Goal: Transaction & Acquisition: Subscribe to service/newsletter

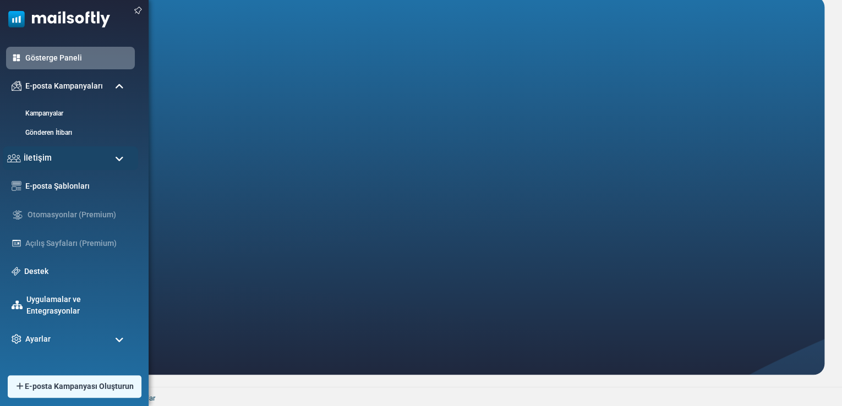
click at [66, 150] on div "İletişim" at bounding box center [70, 158] width 135 height 24
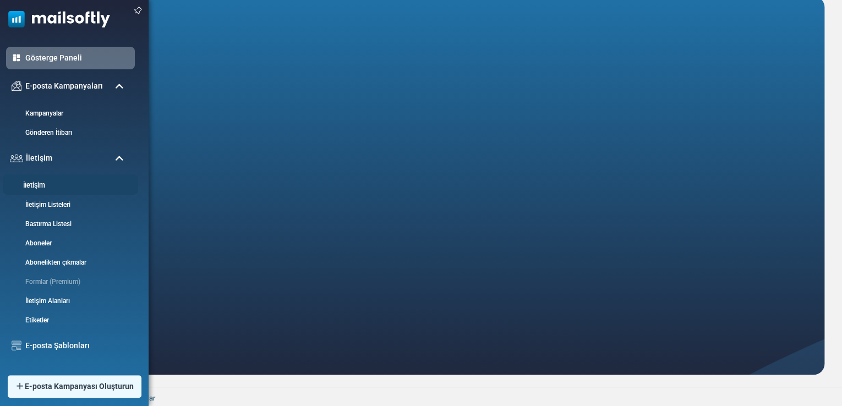
click at [74, 189] on link "İletişim" at bounding box center [69, 185] width 132 height 10
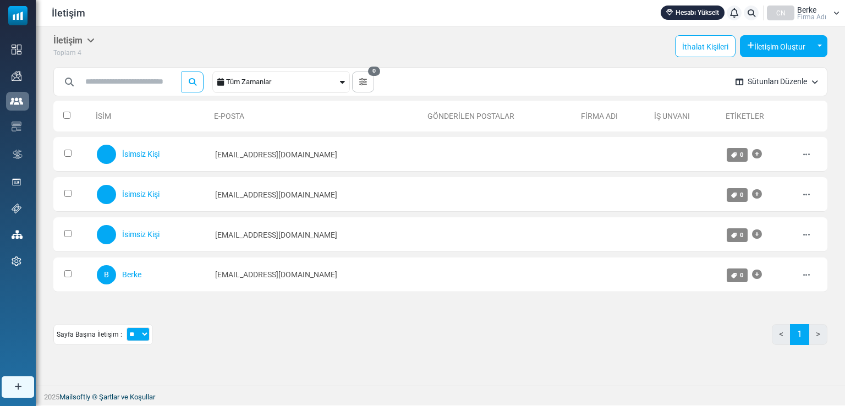
click at [136, 336] on select "** ** ***" at bounding box center [138, 334] width 23 height 14
select select "***"
click at [127, 327] on select "** ** ***" at bounding box center [138, 334] width 23 height 14
click at [755, 155] on icon at bounding box center [757, 154] width 10 height 1
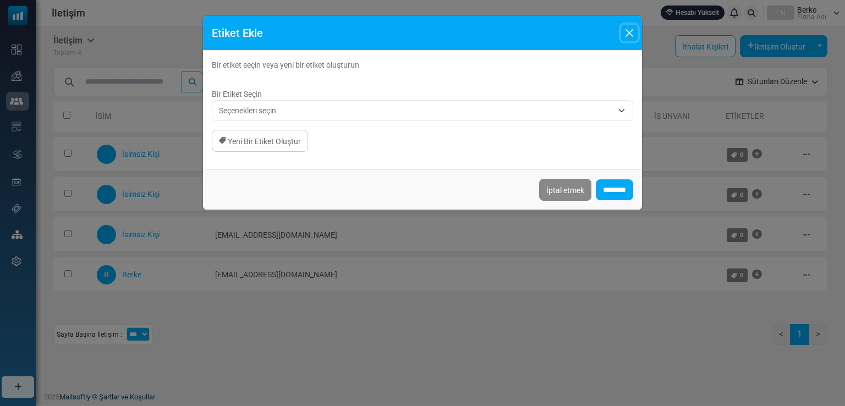
click at [629, 28] on button "Kapalı" at bounding box center [629, 33] width 17 height 17
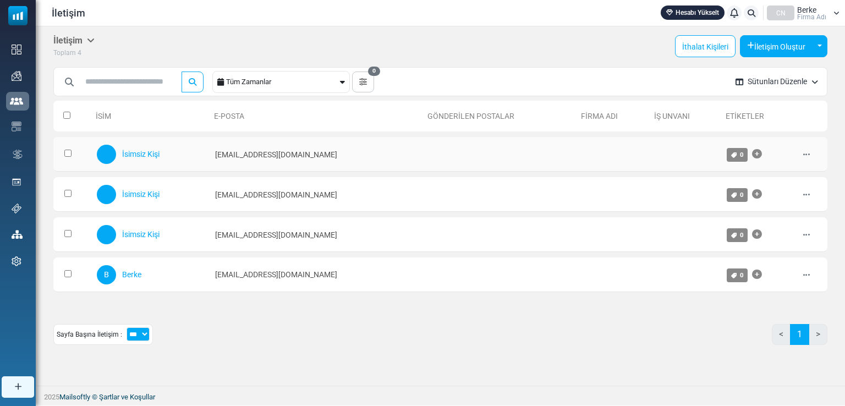
click at [813, 151] on div "Düzenlemek Arşiv Silmek" at bounding box center [812, 154] width 19 height 22
click at [811, 152] on div "Düzenlemek Arşiv Silmek" at bounding box center [812, 154] width 19 height 22
click at [808, 155] on icon at bounding box center [806, 155] width 7 height 8
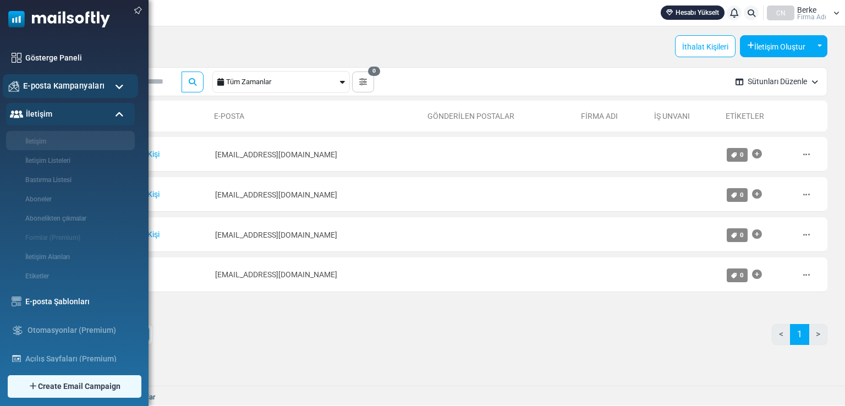
click at [14, 81] on img at bounding box center [14, 86] width 10 height 10
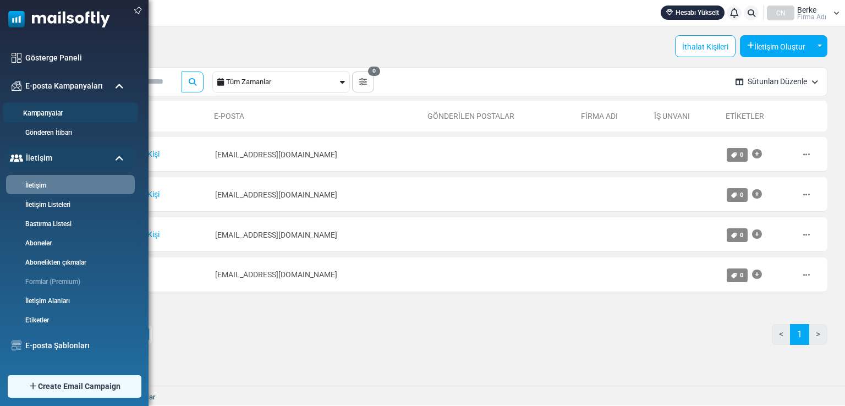
click at [57, 105] on li "Kampanyalar" at bounding box center [70, 112] width 135 height 20
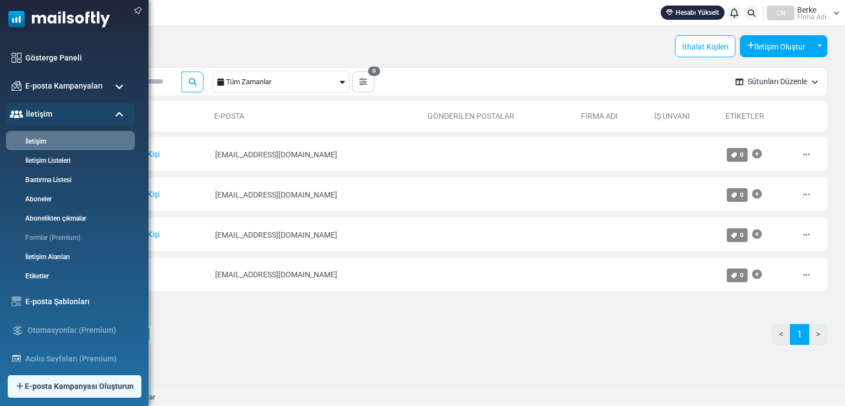
click at [59, 100] on ul "Gösterge Paneli E-posta Kampanyaları Kampanyalar Gönderen İtibarı İletişim İlet…" at bounding box center [71, 256] width 143 height 419
click at [64, 95] on div "E-posta Kampanyaları" at bounding box center [70, 86] width 135 height 24
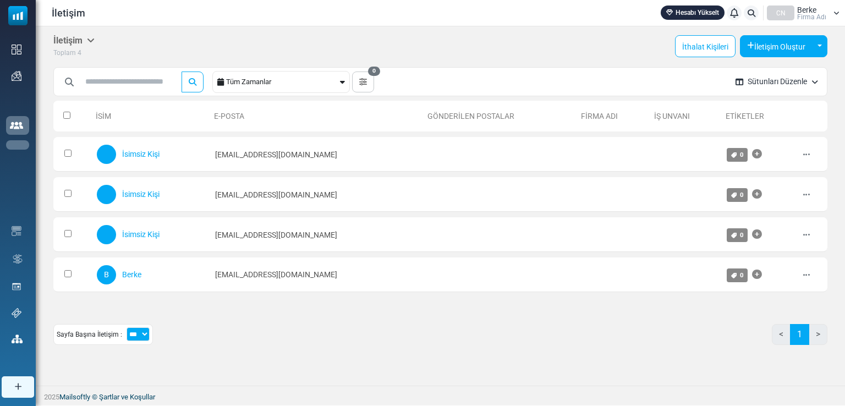
click at [0, 0] on link "Kampanyalar" at bounding box center [0, 0] width 0 height 0
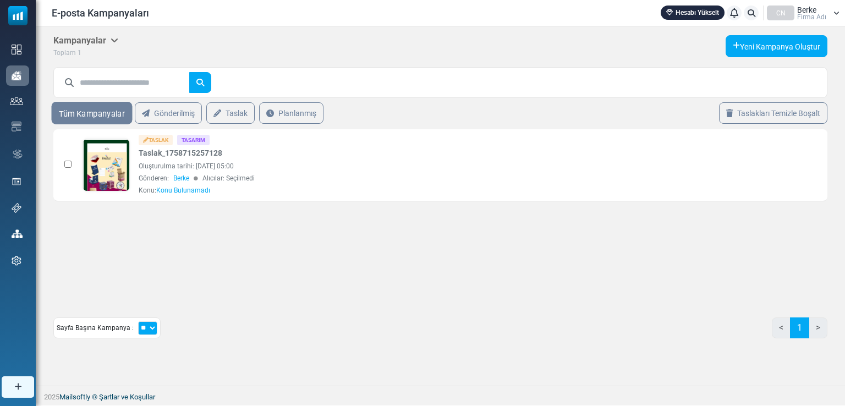
click at [114, 121] on link "Tüm Kampanyalar" at bounding box center [92, 113] width 81 height 23
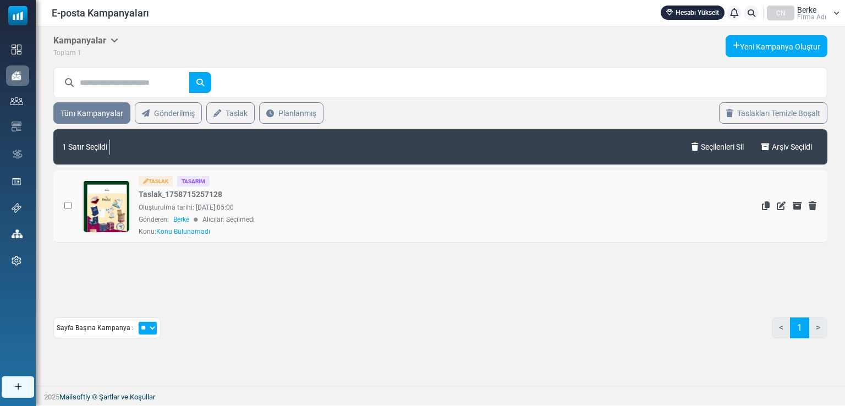
click at [74, 201] on td at bounding box center [65, 207] width 24 height 72
click at [273, 117] on link "Planlanmış" at bounding box center [292, 113] width 68 height 23
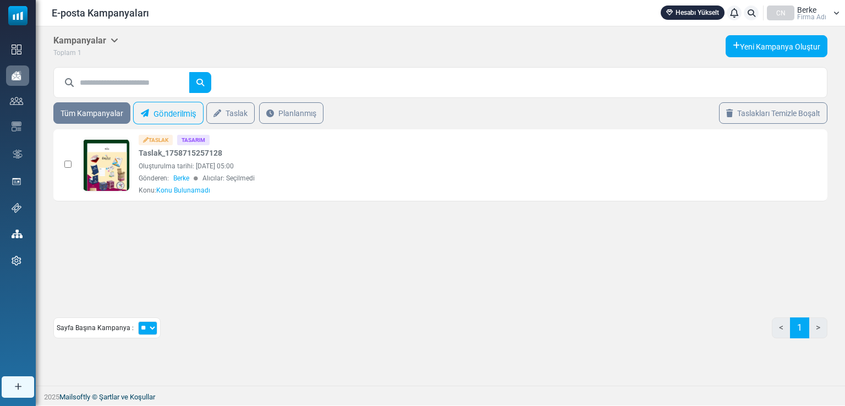
click at [154, 118] on font "Gönderilmiş" at bounding box center [175, 113] width 43 height 15
click at [146, 118] on link "Gönderilmiş" at bounding box center [168, 113] width 70 height 23
click at [765, 47] on font "Yeni Kampanya Oluştur" at bounding box center [780, 46] width 80 height 9
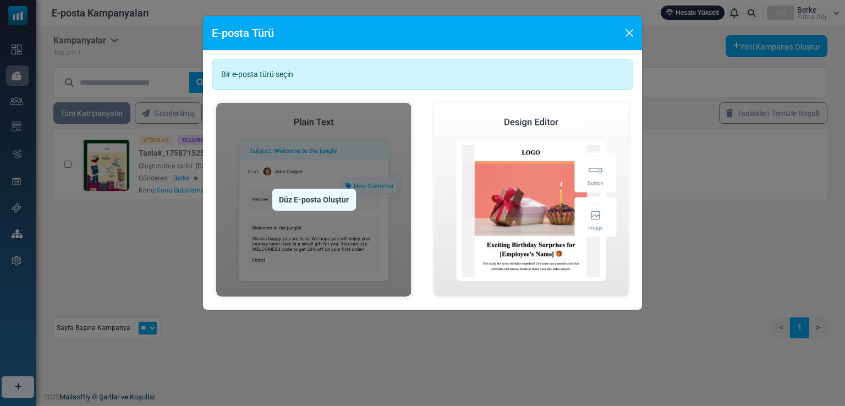
click at [375, 130] on img at bounding box center [314, 200] width 204 height 203
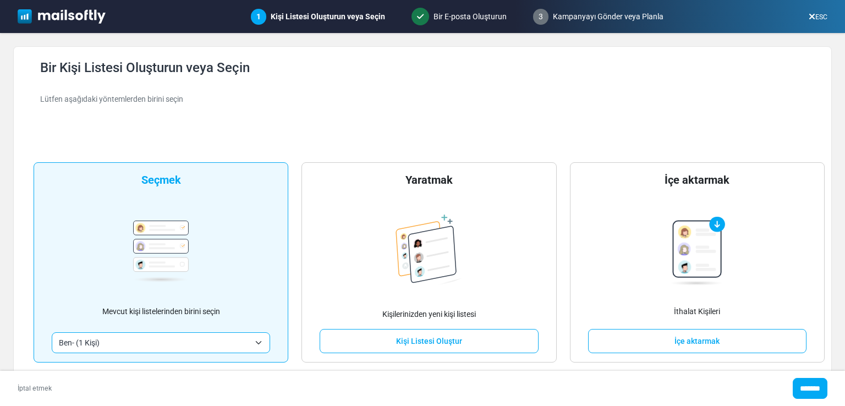
click at [199, 344] on span "Ben- (1 Kişi)" at bounding box center [154, 342] width 191 height 13
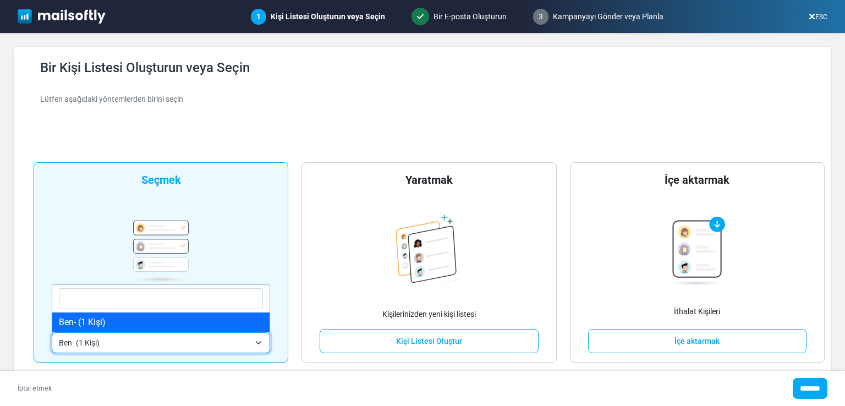
click at [255, 263] on div "**********" at bounding box center [161, 262] width 255 height 200
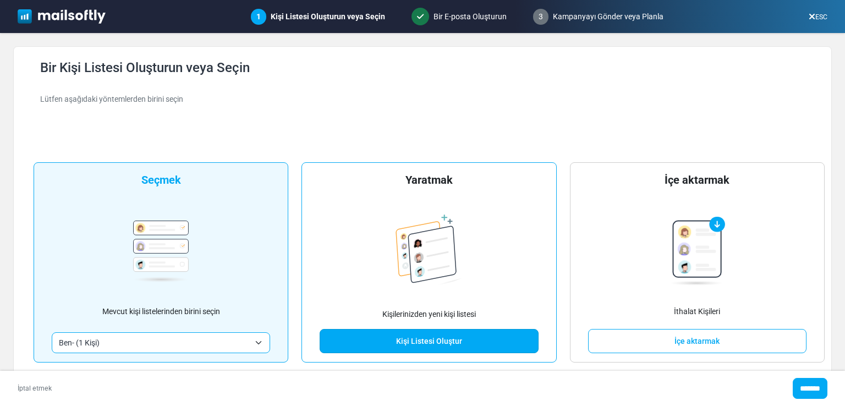
click at [450, 341] on font "Kişi Listesi Oluştur" at bounding box center [429, 341] width 66 height 9
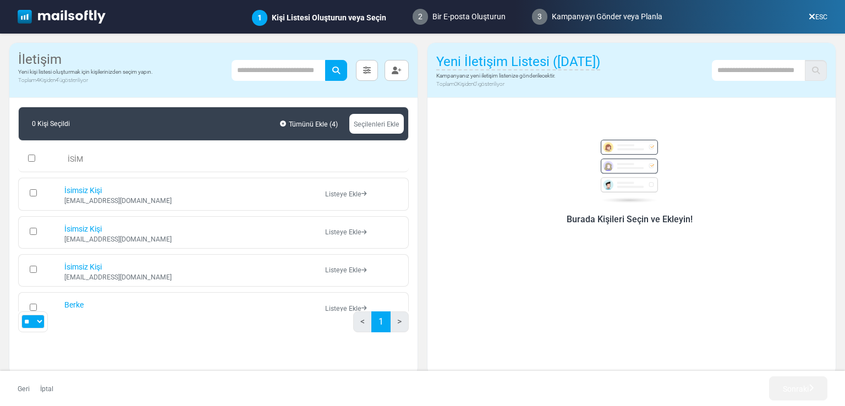
click at [198, 193] on div "İsimsiz Kişi info@acarlarmakine.com" at bounding box center [188, 194] width 249 height 20
click at [40, 195] on td at bounding box center [38, 194] width 41 height 32
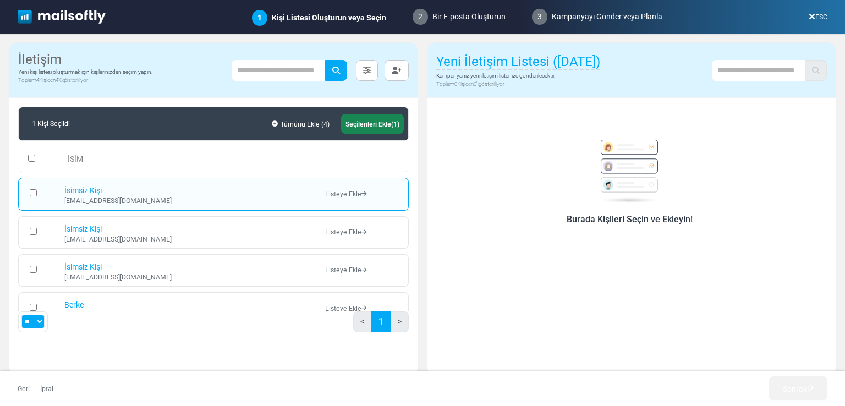
click at [37, 231] on td at bounding box center [38, 232] width 41 height 32
click at [33, 225] on td at bounding box center [38, 232] width 41 height 32
click at [32, 225] on td at bounding box center [38, 232] width 41 height 32
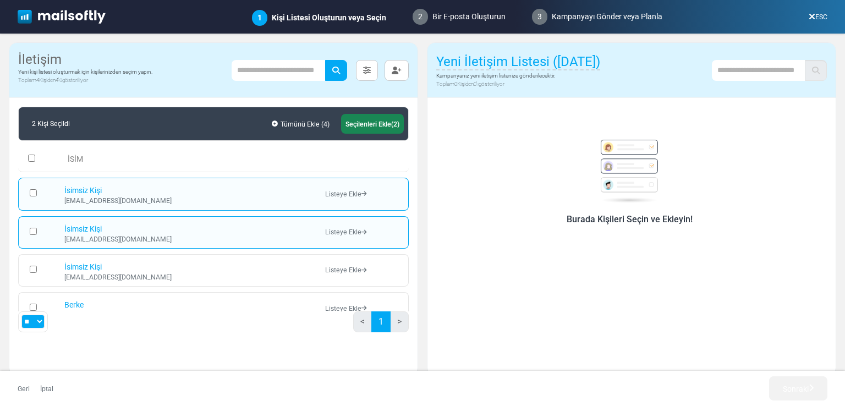
click at [35, 271] on td at bounding box center [38, 270] width 41 height 32
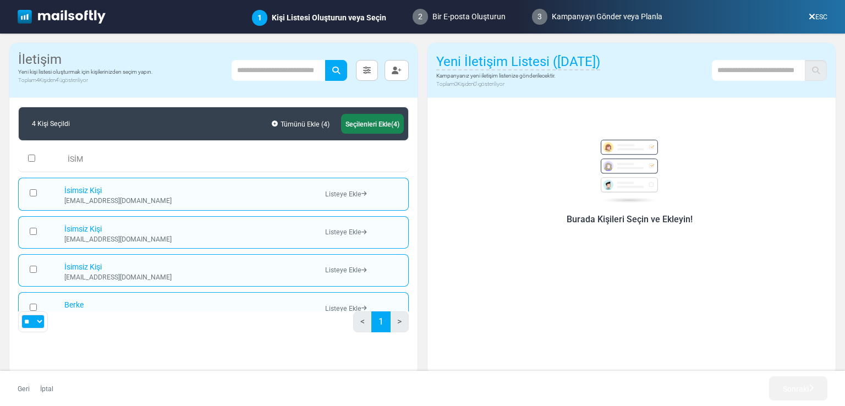
drag, startPoint x: 322, startPoint y: 225, endPoint x: 284, endPoint y: 163, distance: 72.7
click at [284, 163] on th "İSİM" at bounding box center [189, 159] width 260 height 26
click at [367, 128] on font "Seçilenleri Ekle" at bounding box center [369, 125] width 46 height 8
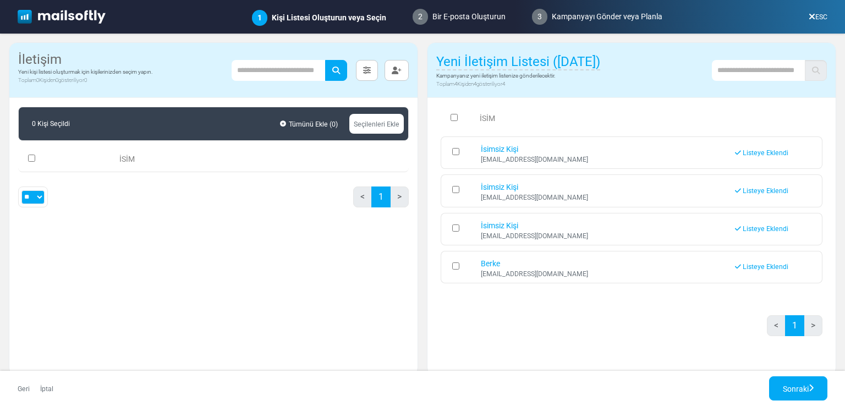
click at [462, 155] on td at bounding box center [458, 152] width 35 height 32
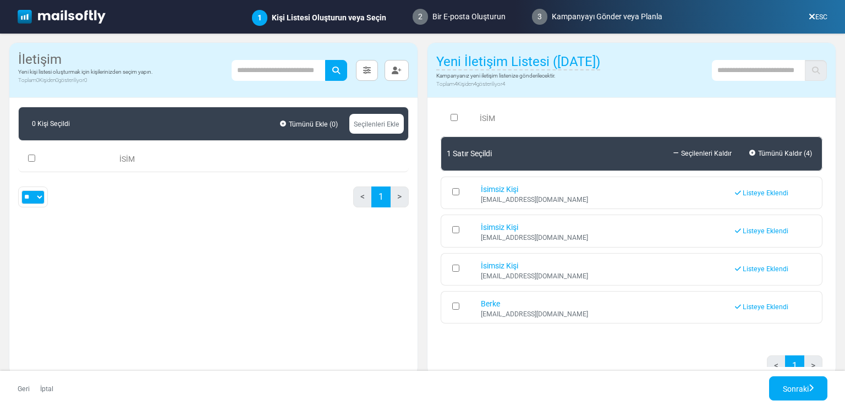
click at [455, 218] on td at bounding box center [458, 231] width 35 height 32
click at [455, 278] on td at bounding box center [458, 269] width 35 height 32
click at [449, 195] on td at bounding box center [458, 193] width 35 height 32
click at [796, 385] on font "Sonraki" at bounding box center [796, 389] width 26 height 9
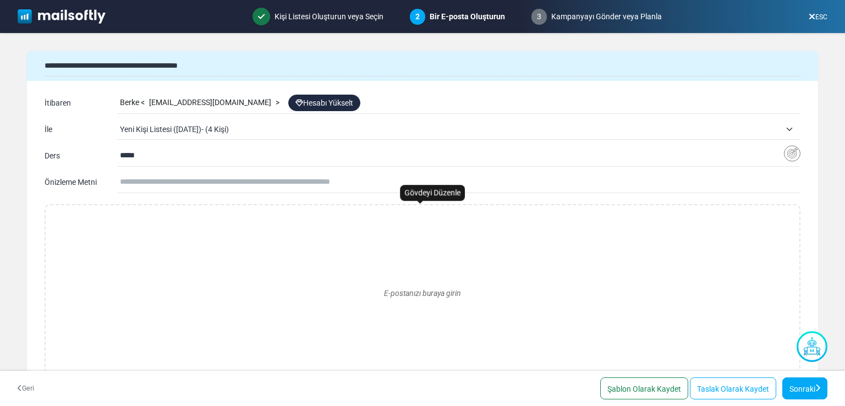
click at [387, 250] on div "E-postanızı buraya girin" at bounding box center [422, 293] width 736 height 158
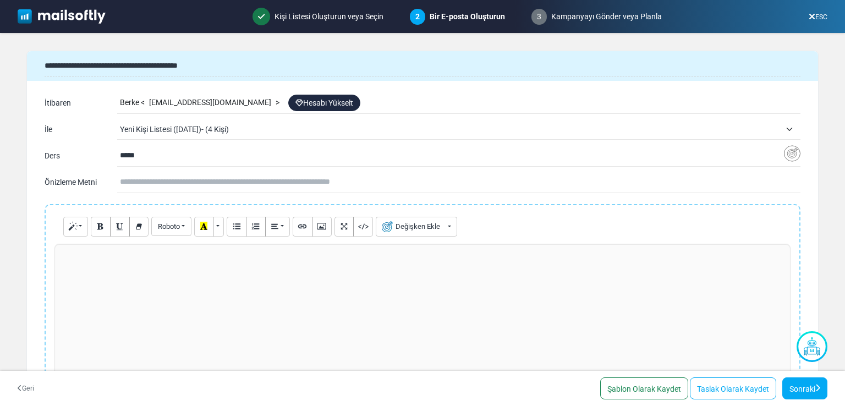
click at [258, 274] on div at bounding box center [422, 326] width 736 height 165
click at [205, 165] on input "*****" at bounding box center [452, 155] width 664 height 21
drag, startPoint x: 218, startPoint y: 162, endPoint x: 101, endPoint y: 152, distance: 117.1
click at [101, 152] on div "**********" at bounding box center [423, 156] width 756 height 18
click at [273, 100] on div "Berke < info-dincofset@cc.mailsends.net > Hesabı Yükselt" at bounding box center [460, 102] width 681 height 21
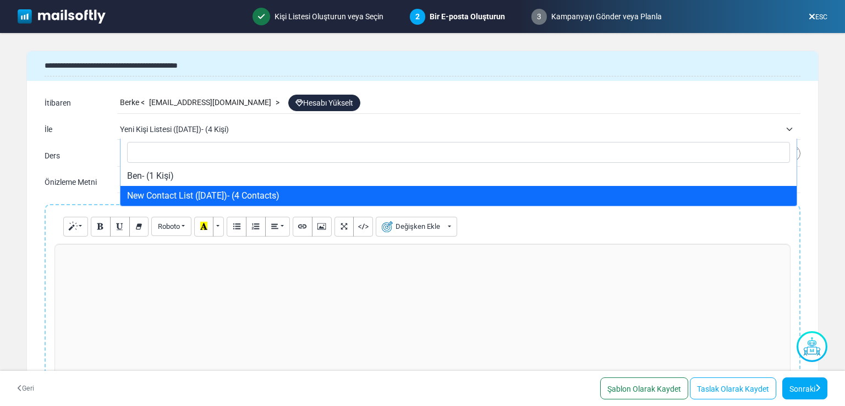
click at [264, 130] on span "Yeni Kişi Listesi (2025-09-24)- (4 Kişi)" at bounding box center [450, 129] width 661 height 13
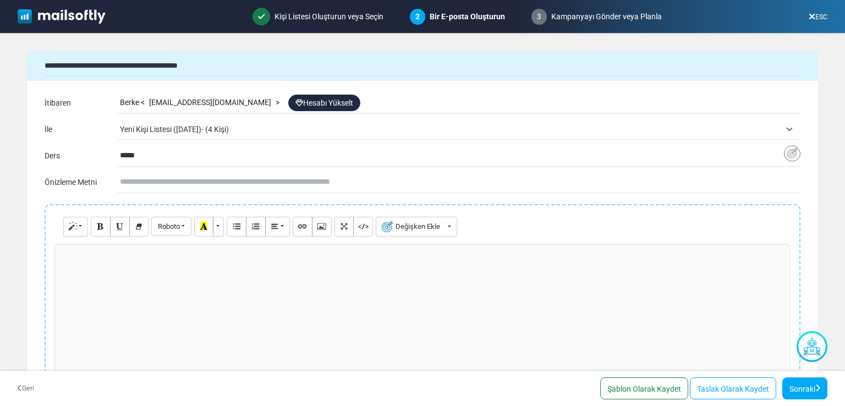
click at [182, 101] on font "info-dincofset@cc.mailsends.net" at bounding box center [210, 102] width 122 height 9
click at [265, 133] on span "Yeni Kişi Listesi (2025-09-24)- (4 Kişi)" at bounding box center [450, 129] width 661 height 13
click at [183, 161] on input "*****" at bounding box center [452, 155] width 664 height 21
click at [178, 188] on input "text" at bounding box center [460, 182] width 681 height 21
click at [357, 286] on div at bounding box center [422, 326] width 736 height 165
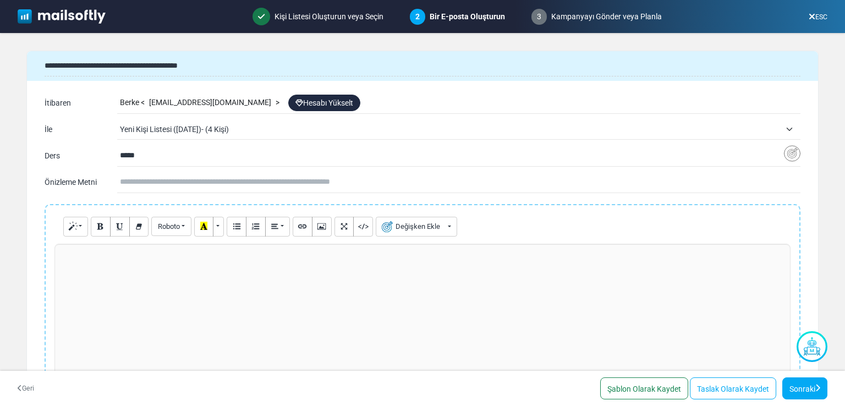
click at [324, 104] on font "Hesabı Yükselt" at bounding box center [328, 103] width 50 height 9
click at [600, 290] on div at bounding box center [422, 326] width 736 height 165
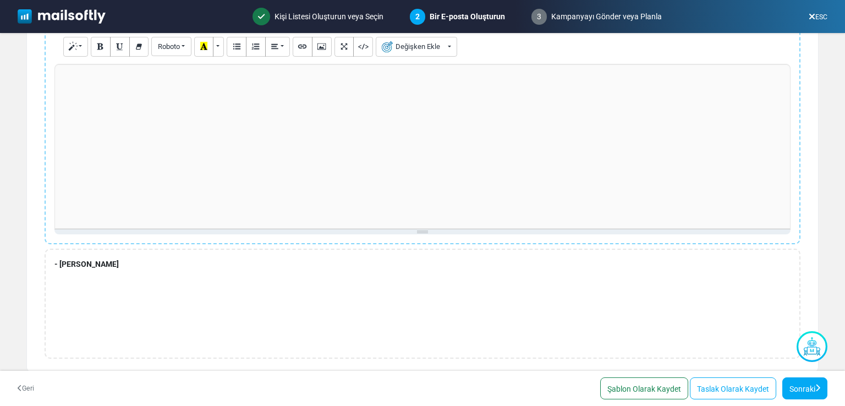
scroll to position [189, 0]
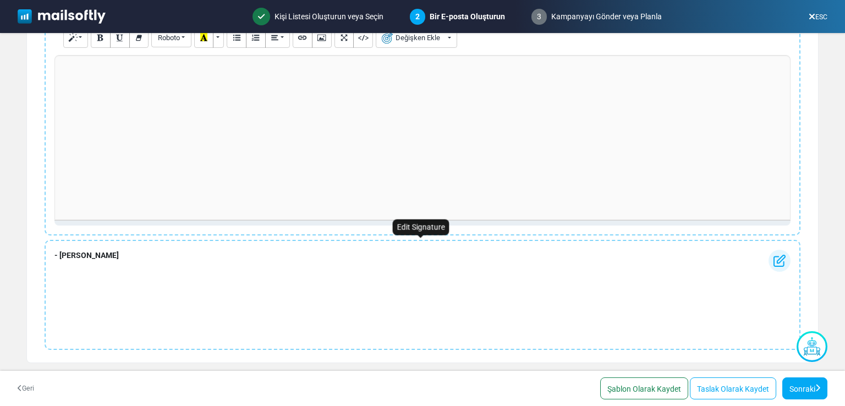
click at [357, 326] on div "- Berke" at bounding box center [423, 295] width 756 height 110
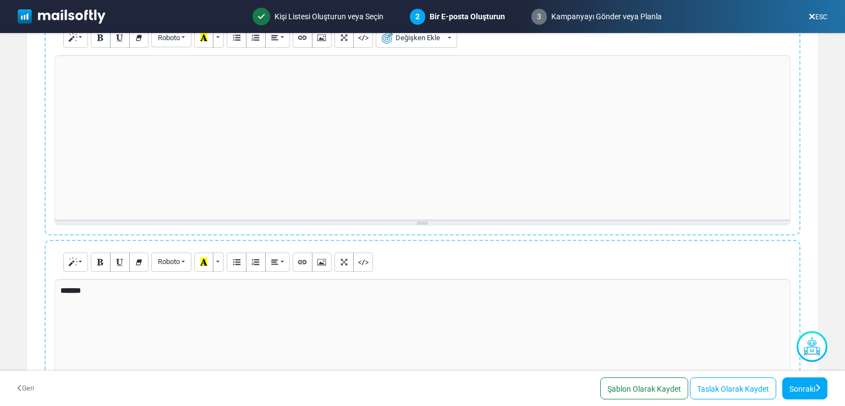
click at [789, 275] on div "**********" at bounding box center [423, 350] width 756 height 220
drag, startPoint x: 796, startPoint y: 253, endPoint x: 557, endPoint y: 271, distance: 240.1
click at [676, 279] on div "*******" at bounding box center [422, 361] width 736 height 165
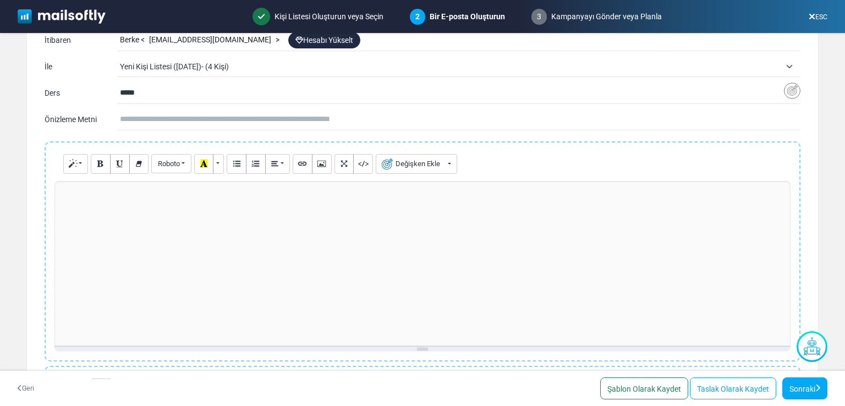
scroll to position [18, 0]
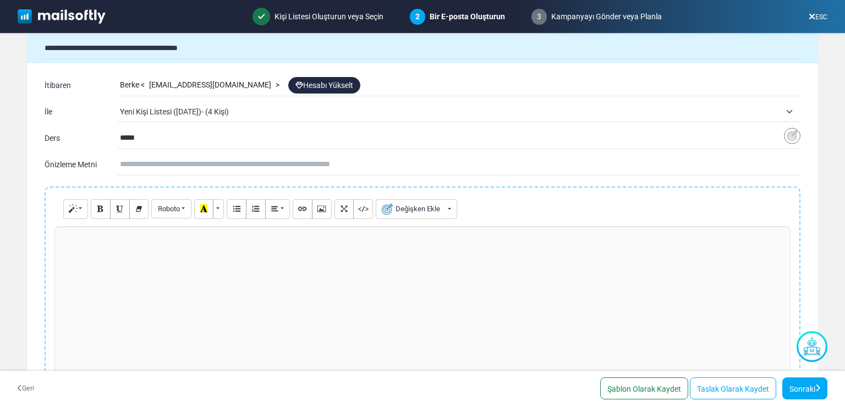
click at [289, 234] on p at bounding box center [423, 238] width 724 height 12
click at [238, 157] on input "text" at bounding box center [460, 164] width 681 height 21
click at [228, 242] on p at bounding box center [423, 238] width 724 height 12
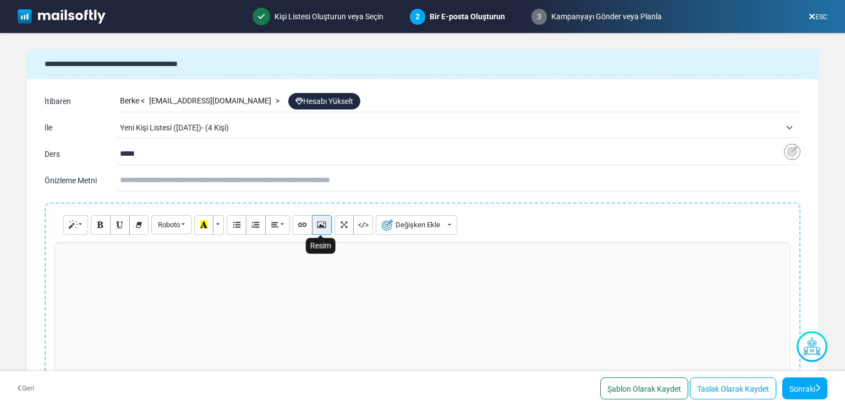
scroll to position [0, 0]
click at [325, 223] on button "Resim" at bounding box center [322, 227] width 20 height 20
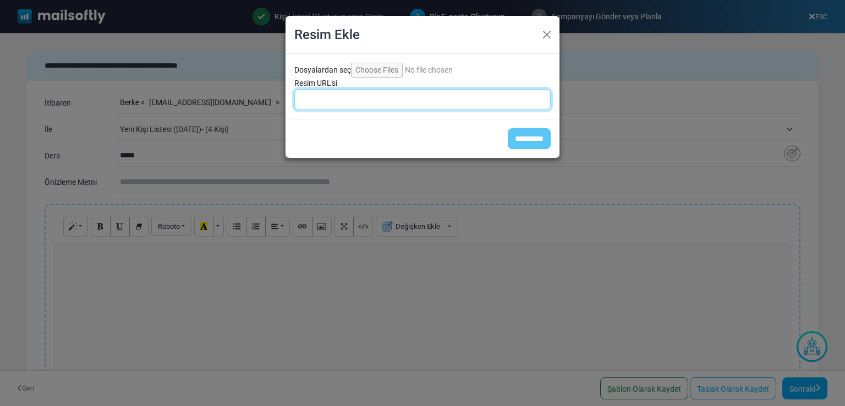
click at [382, 94] on input "Resim URL'si" at bounding box center [422, 99] width 256 height 21
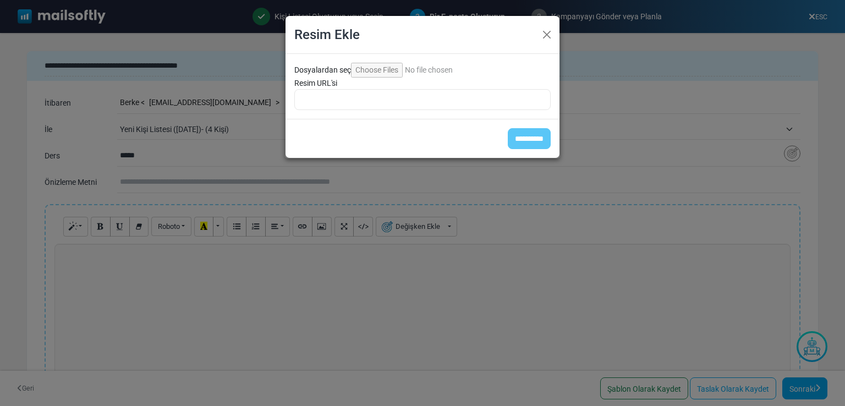
click at [378, 69] on input "Dosyalardan seç" at bounding box center [426, 70] width 150 height 15
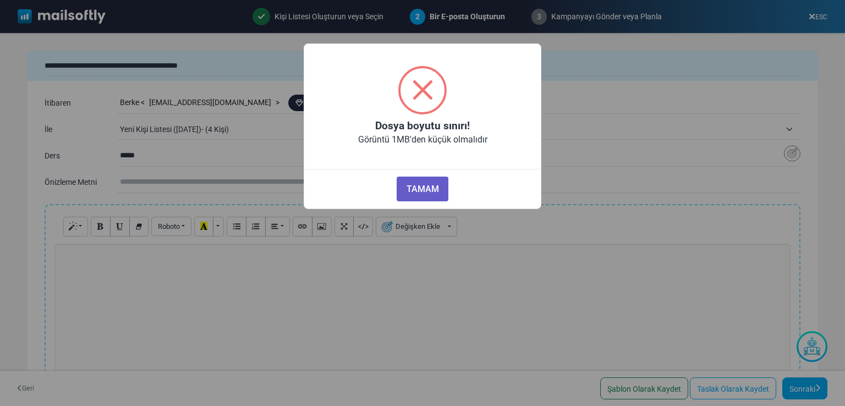
click at [403, 196] on button "TAMAM" at bounding box center [423, 189] width 52 height 25
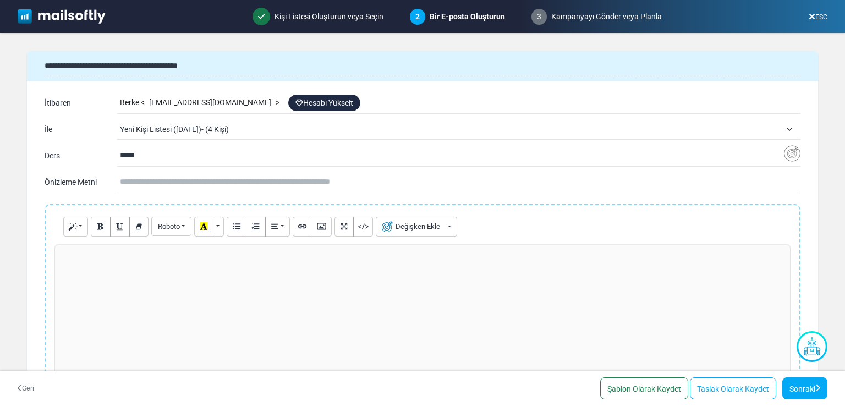
click at [269, 174] on input "text" at bounding box center [460, 182] width 681 height 21
click at [264, 177] on input "text" at bounding box center [460, 182] width 681 height 21
click at [242, 161] on input "*****" at bounding box center [452, 155] width 664 height 21
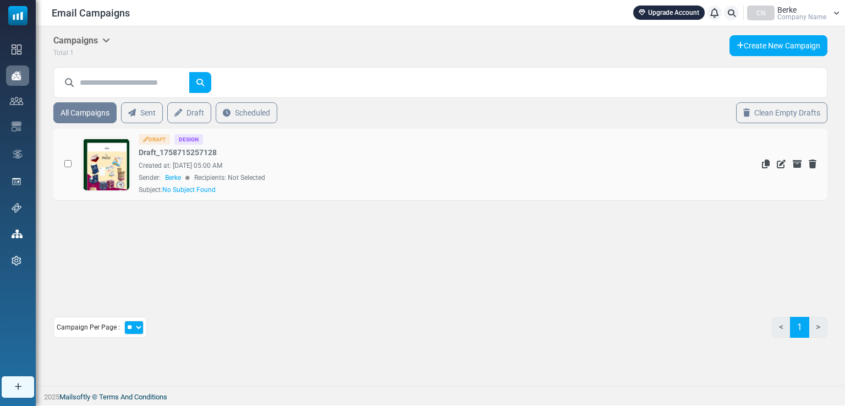
click at [284, 139] on div "Draft Design" at bounding box center [382, 139] width 486 height 10
click at [150, 112] on link "Sent" at bounding box center [142, 113] width 44 height 22
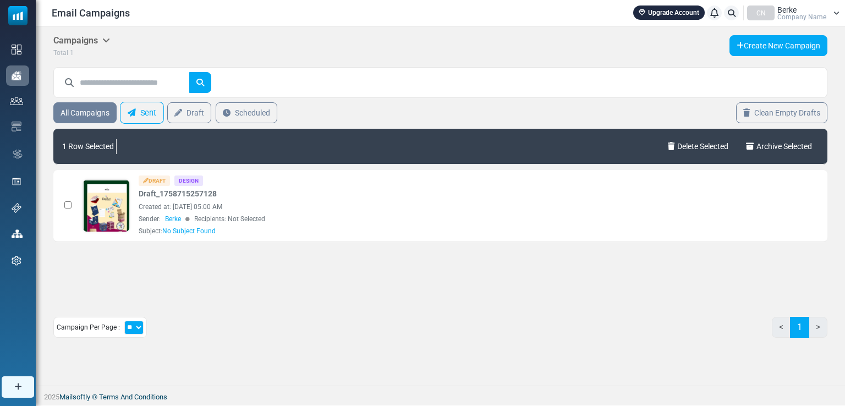
click at [146, 111] on link "Sent" at bounding box center [142, 113] width 44 height 22
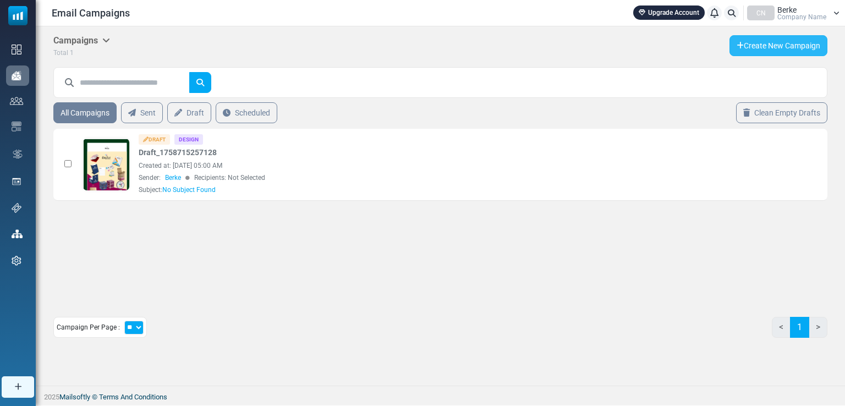
click at [785, 40] on link "Create New Campaign" at bounding box center [779, 45] width 98 height 21
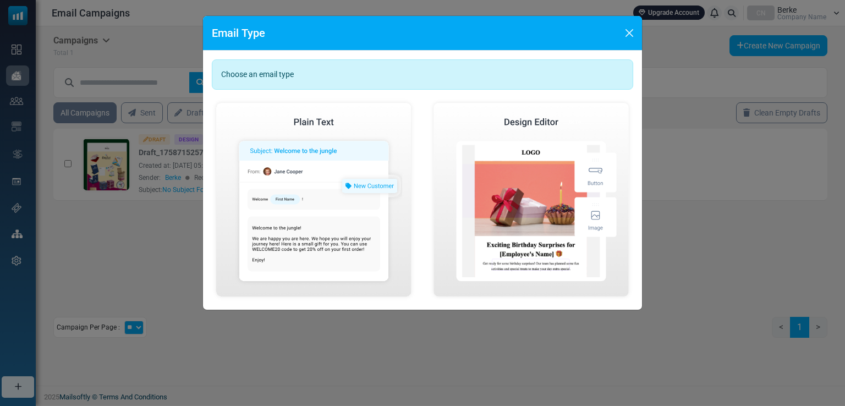
click at [625, 23] on div "Email Type" at bounding box center [422, 33] width 439 height 35
click at [633, 31] on button "Close" at bounding box center [629, 33] width 17 height 17
